Goal: Information Seeking & Learning: Learn about a topic

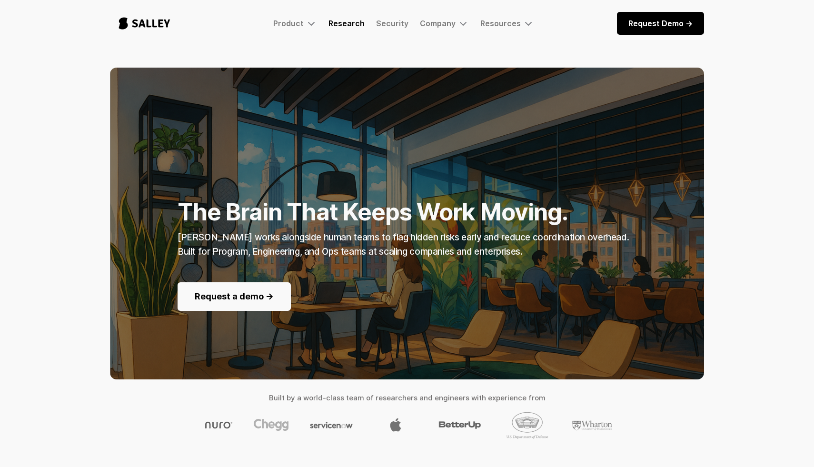
click at [339, 26] on link "Research" at bounding box center [346, 24] width 36 height 10
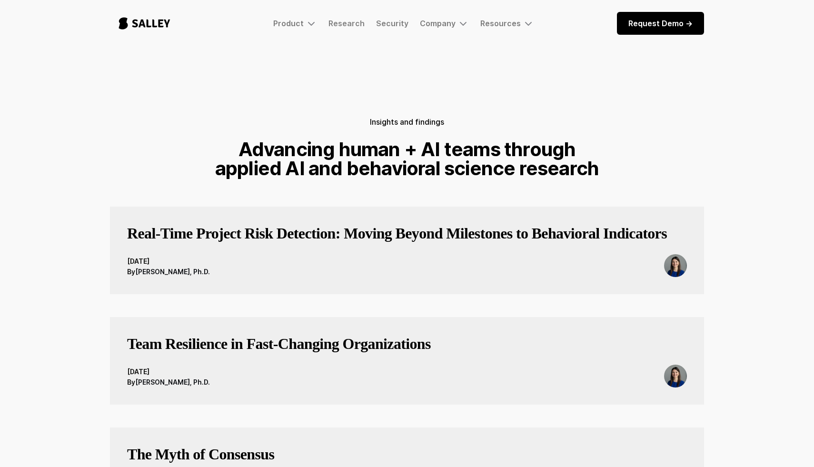
click at [314, 240] on h3 "Real-Time Project Risk Detection: Moving Beyond Milestones to Behavioral Indica…" at bounding box center [397, 233] width 540 height 19
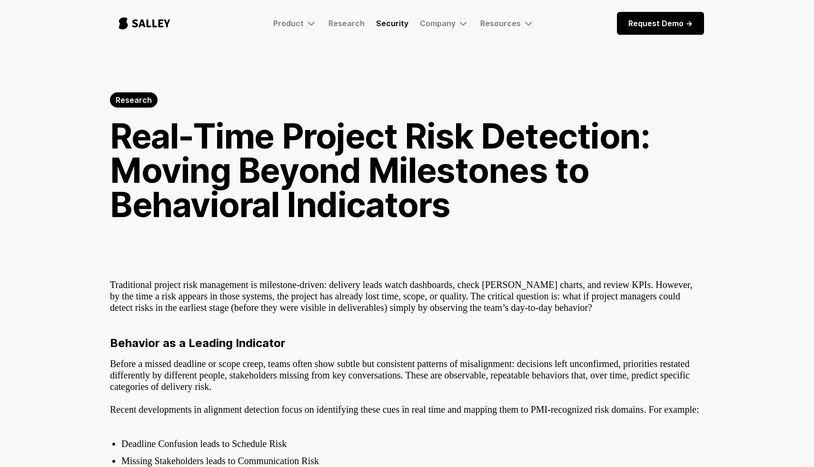
click at [392, 26] on link "Security" at bounding box center [392, 24] width 32 height 10
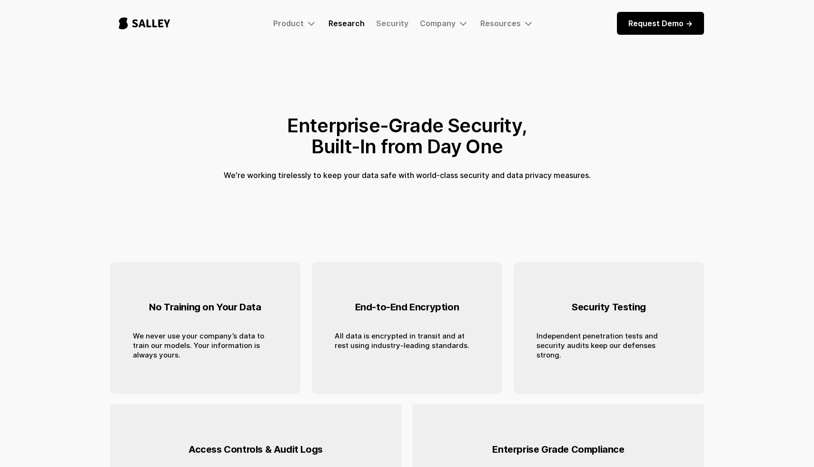
click at [349, 23] on link "Research" at bounding box center [346, 24] width 36 height 10
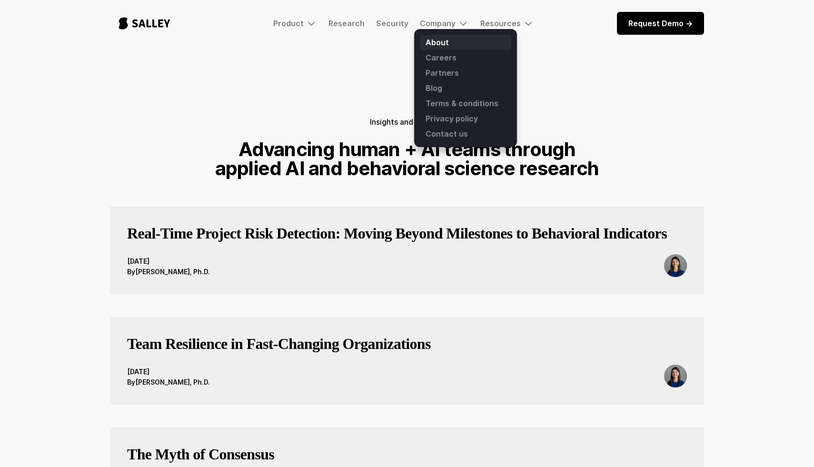
click at [439, 41] on link "About" at bounding box center [465, 42] width 91 height 15
